Goal: Information Seeking & Learning: Learn about a topic

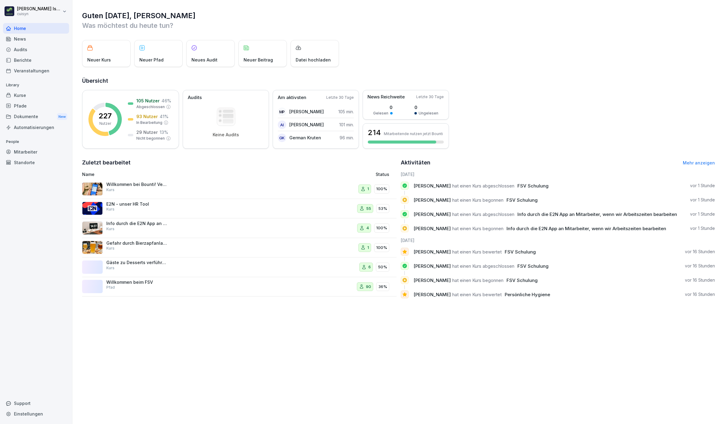
click at [21, 98] on div "Kurse" at bounding box center [36, 95] width 66 height 11
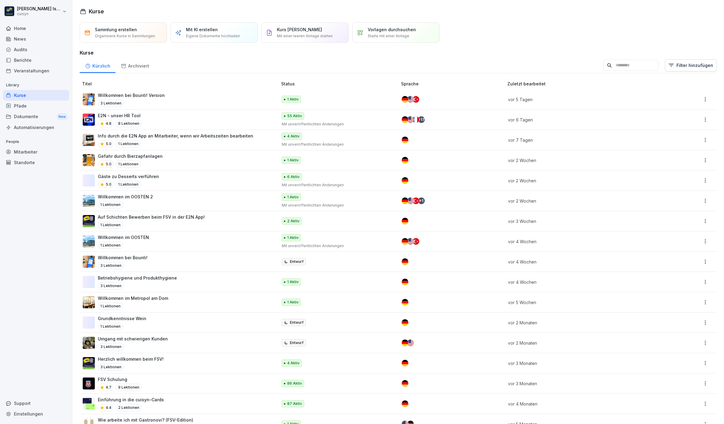
click at [138, 98] on p "Willkommen bei Bounti! Version" at bounding box center [131, 95] width 67 height 6
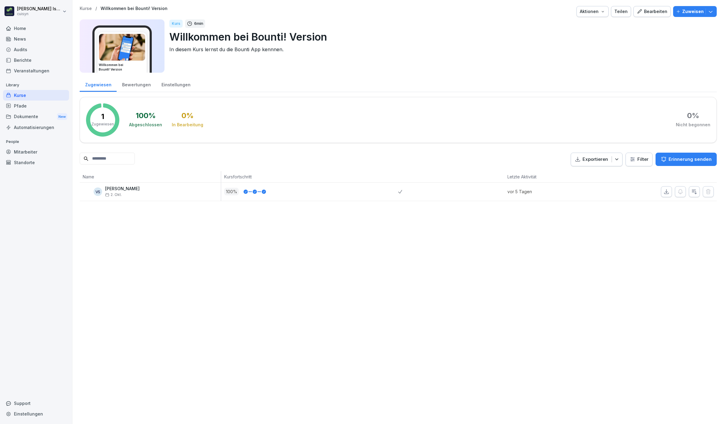
click at [33, 29] on div "Home" at bounding box center [36, 28] width 66 height 11
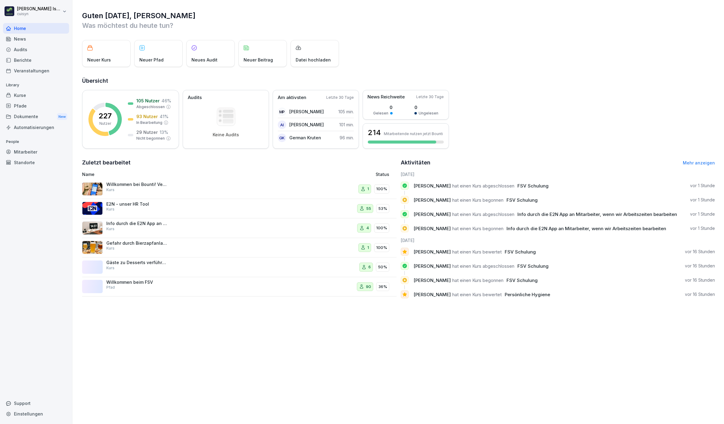
click at [34, 96] on div "Kurse" at bounding box center [36, 95] width 66 height 11
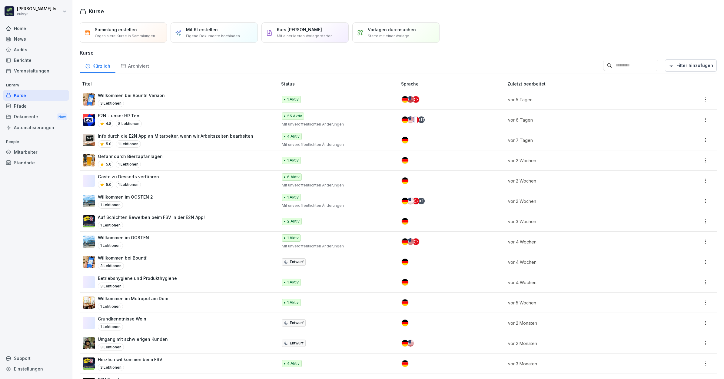
click at [132, 90] on td "Willkommen bei Bounti! Version 3 Lektionen" at bounding box center [179, 99] width 199 height 20
